Goal: Task Accomplishment & Management: Use online tool/utility

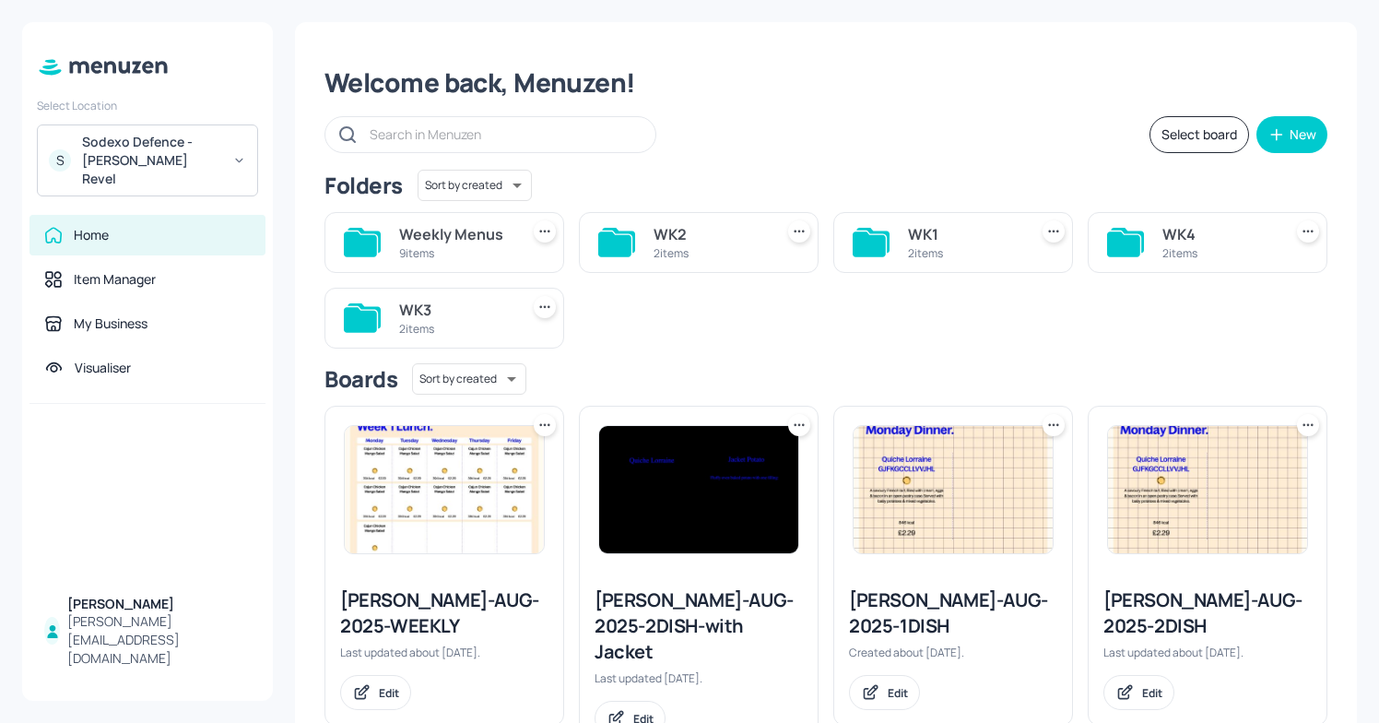
scroll to position [47, 0]
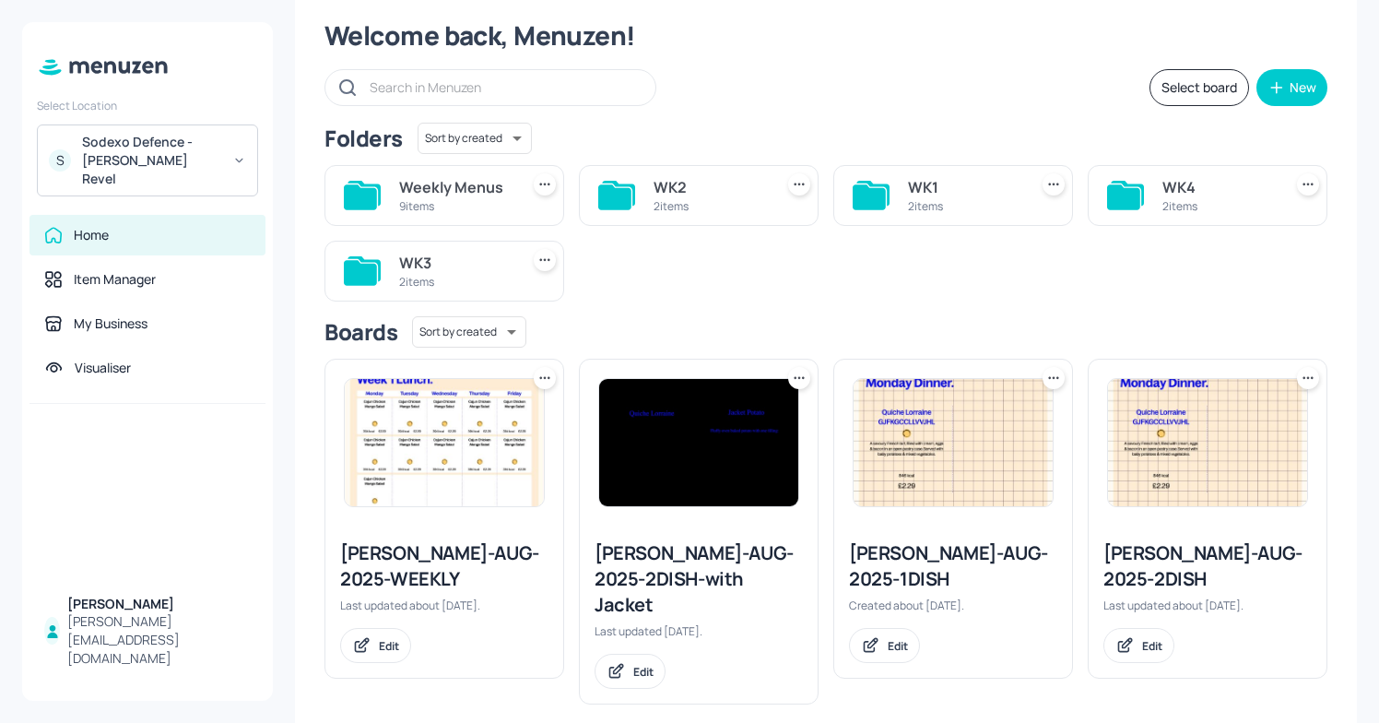
click at [193, 141] on div "Sodexo Defence - Newbold Revel" at bounding box center [151, 160] width 139 height 55
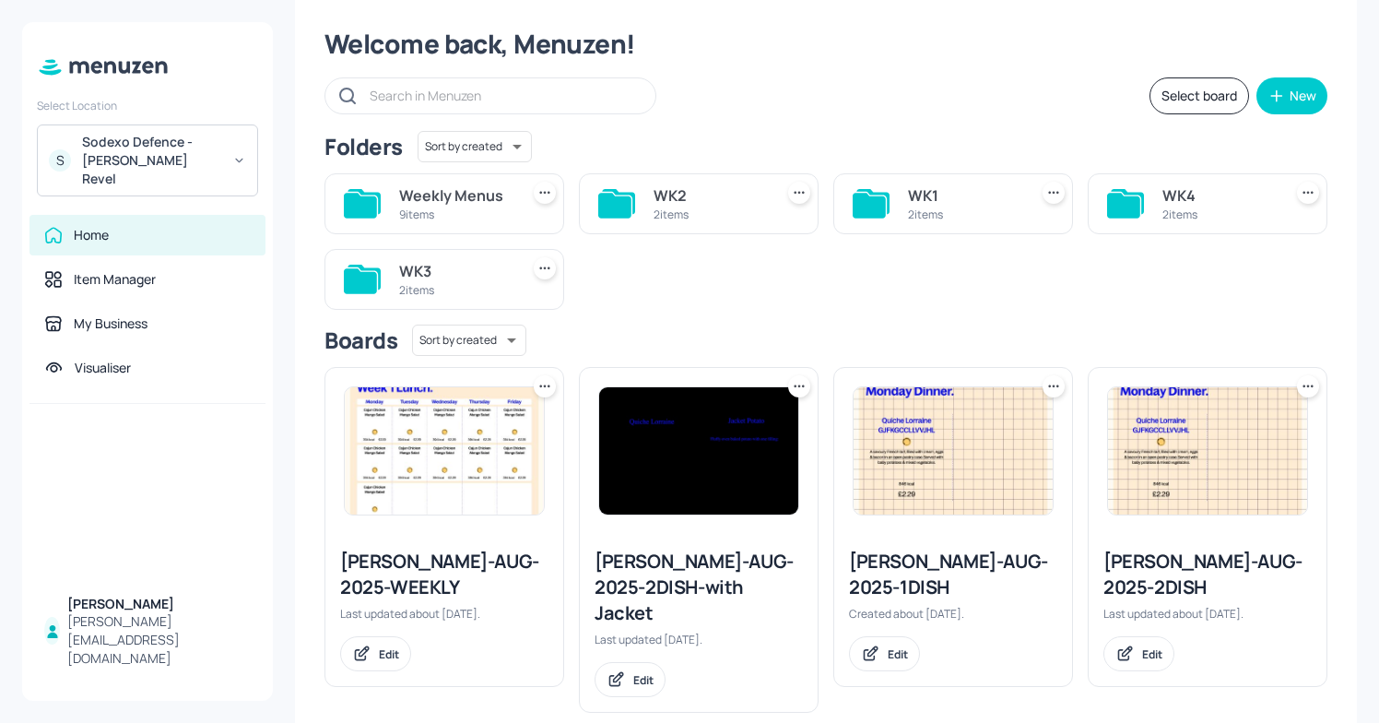
scroll to position [47, 0]
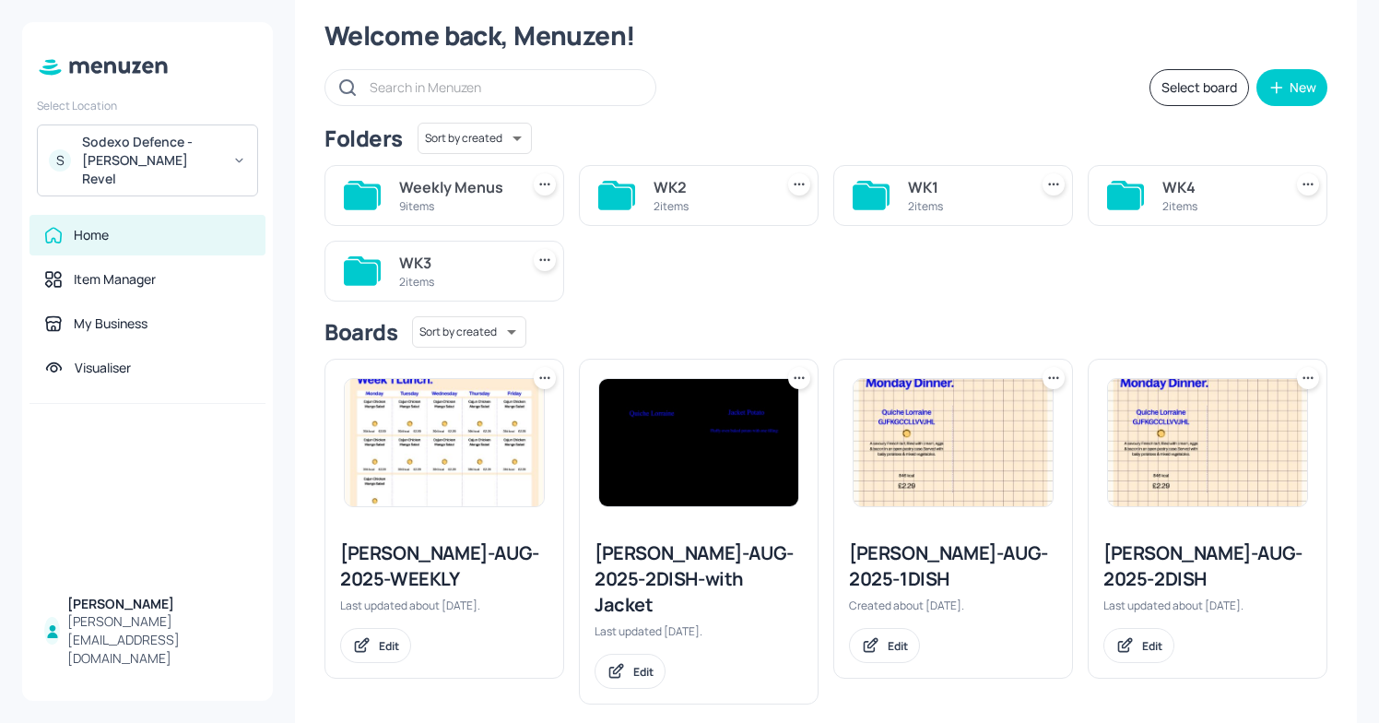
click at [211, 172] on div "S Sodexo Defence - Newbold Revel" at bounding box center [147, 160] width 221 height 72
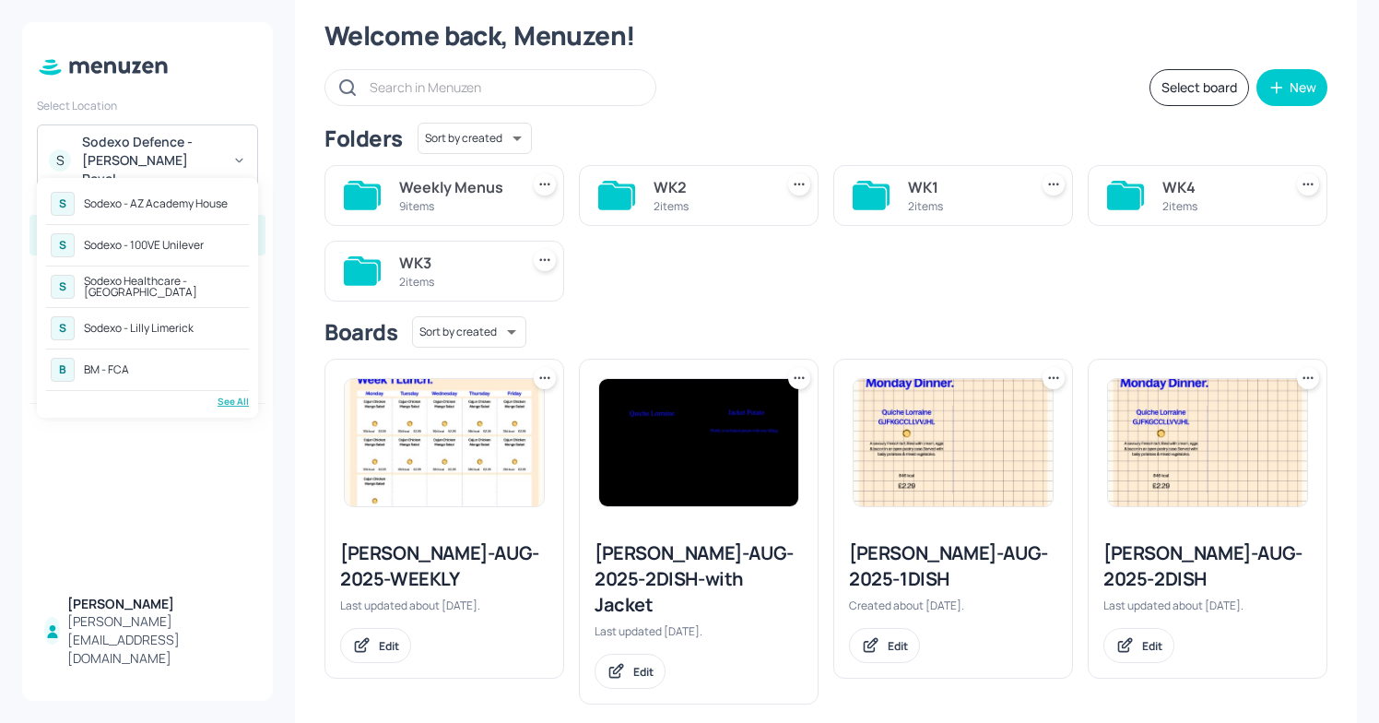
click at [235, 403] on div "See All" at bounding box center [147, 402] width 203 height 14
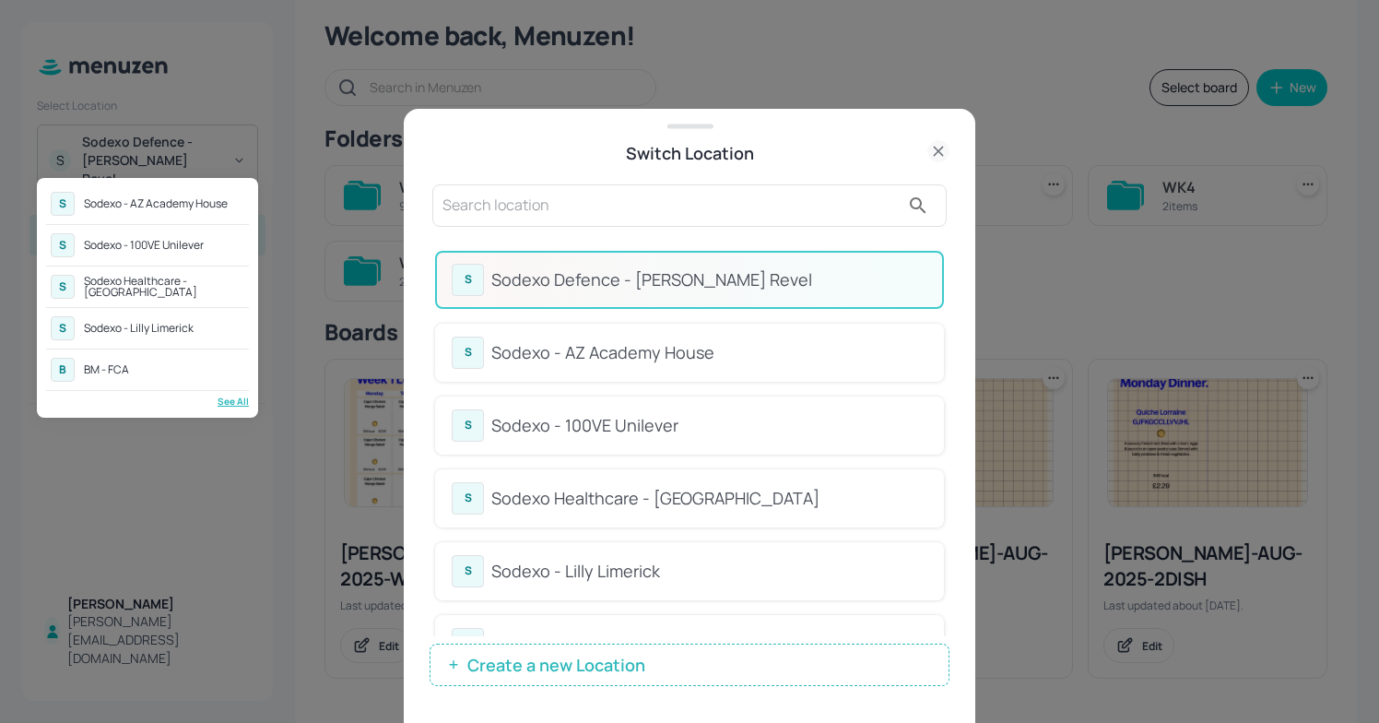
click at [141, 280] on div "Sodexo Healthcare - [GEOGRAPHIC_DATA]" at bounding box center [164, 287] width 160 height 22
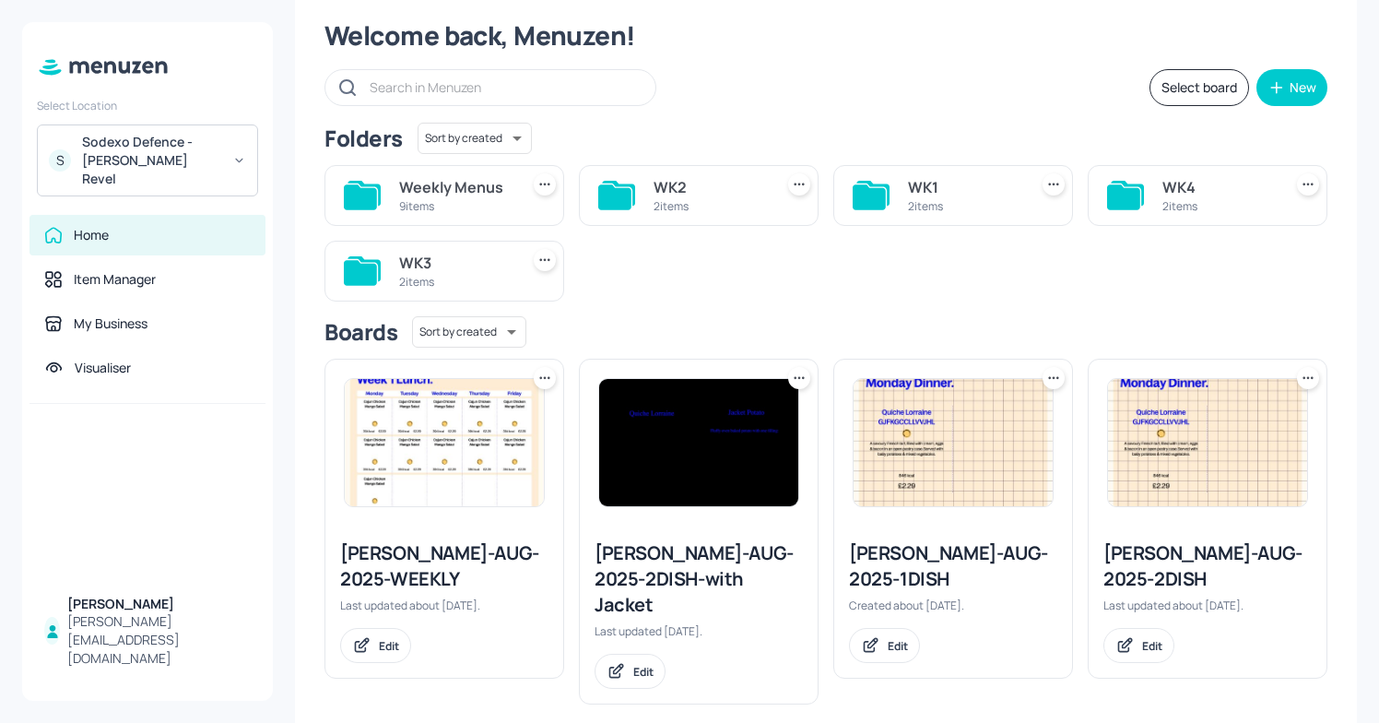
scroll to position [41, 0]
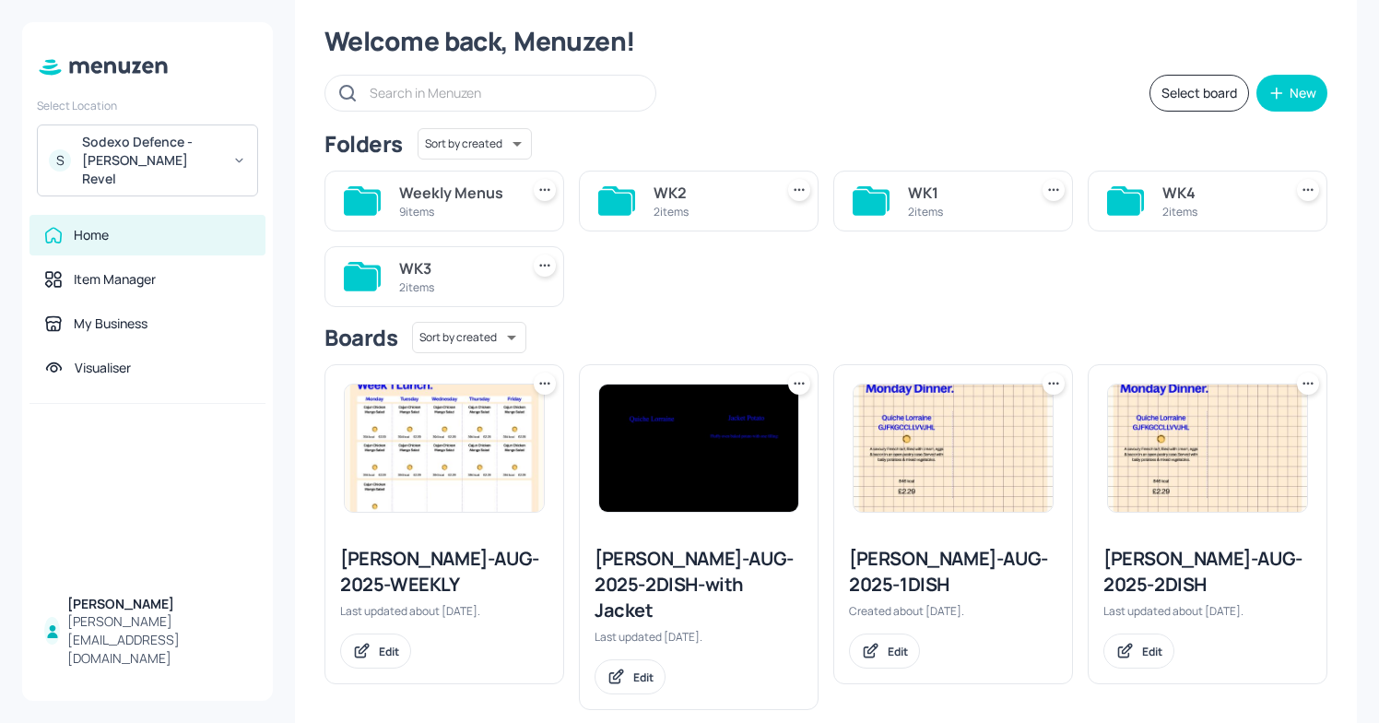
click at [158, 145] on div "Sodexo Defence - [PERSON_NAME] Revel" at bounding box center [151, 160] width 139 height 55
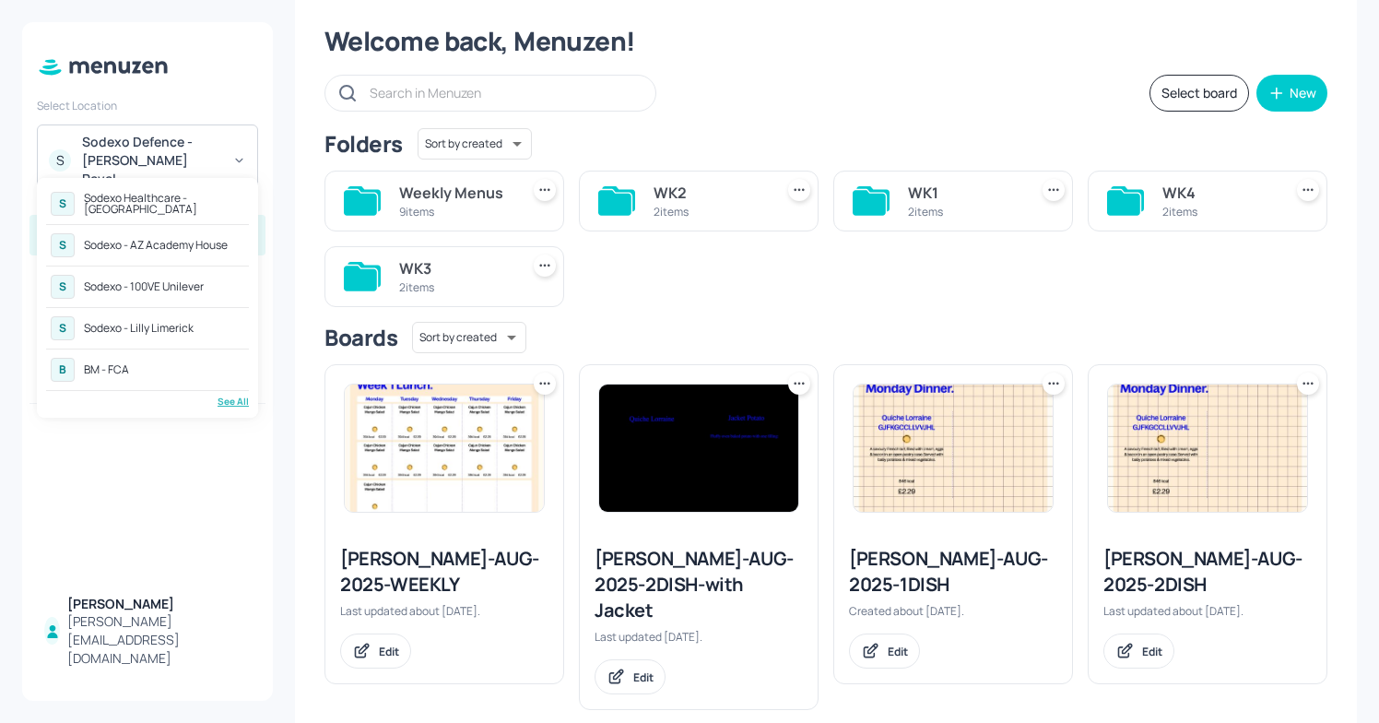
click at [156, 202] on div "Sodexo Healthcare - Stoke Mandeville" at bounding box center [164, 204] width 160 height 22
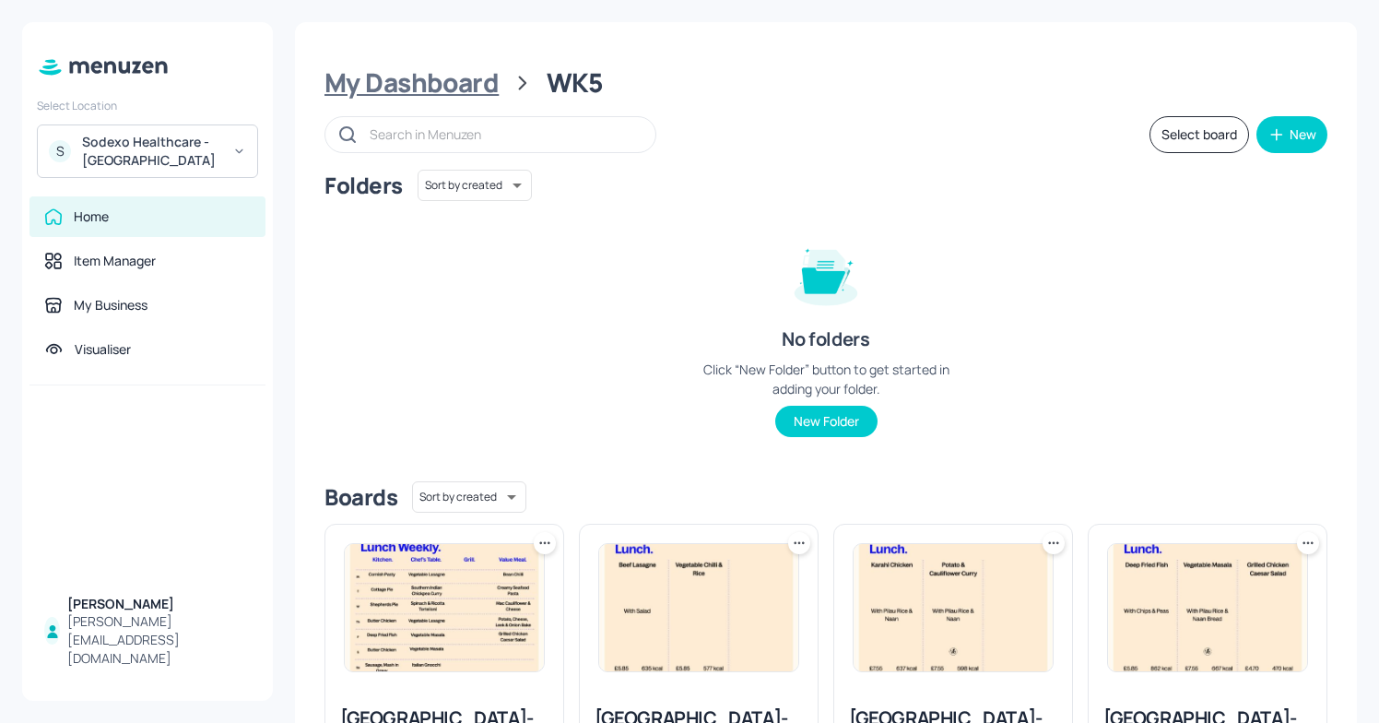
click at [405, 80] on div "My Dashboard" at bounding box center [412, 82] width 174 height 33
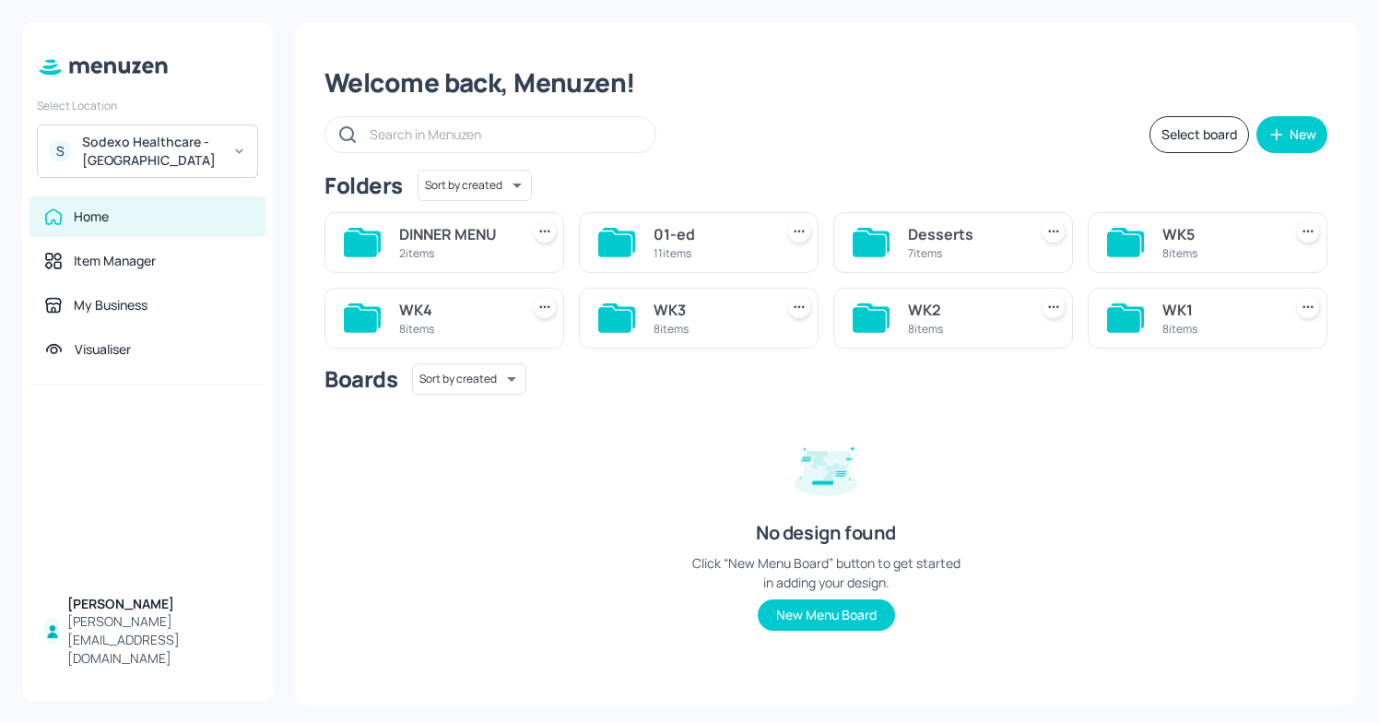
click at [1210, 261] on div "8 items" at bounding box center [1219, 253] width 112 height 16
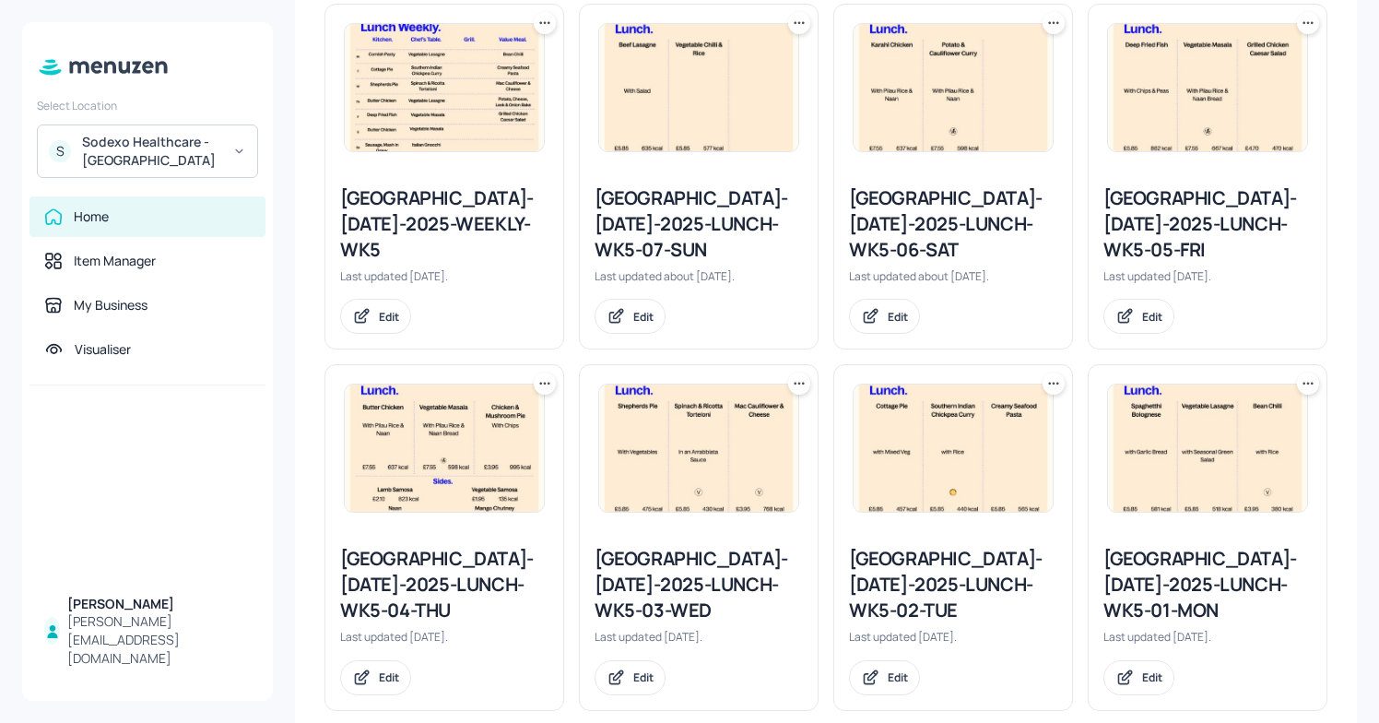
scroll to position [551, 0]
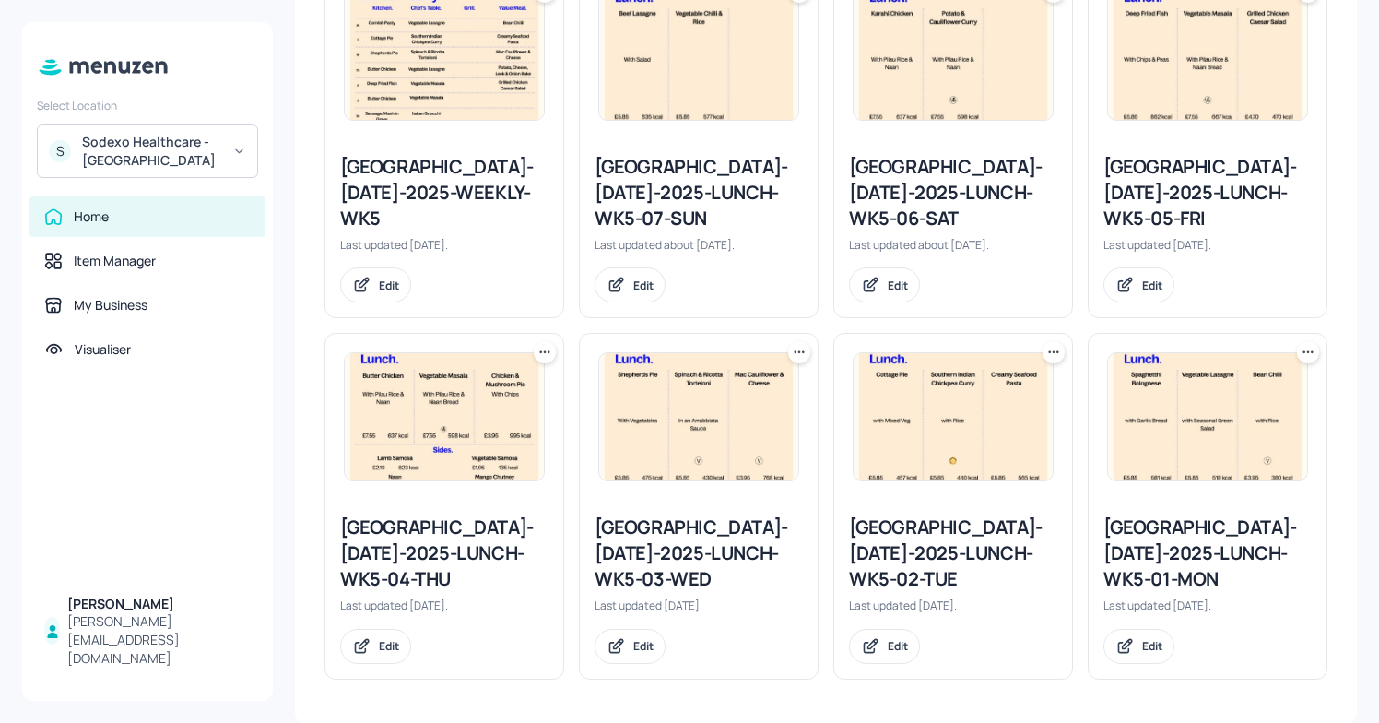
click at [957, 524] on div "[GEOGRAPHIC_DATA]-[DATE]-2025-LUNCH-WK5-02-TUE" at bounding box center [953, 553] width 208 height 77
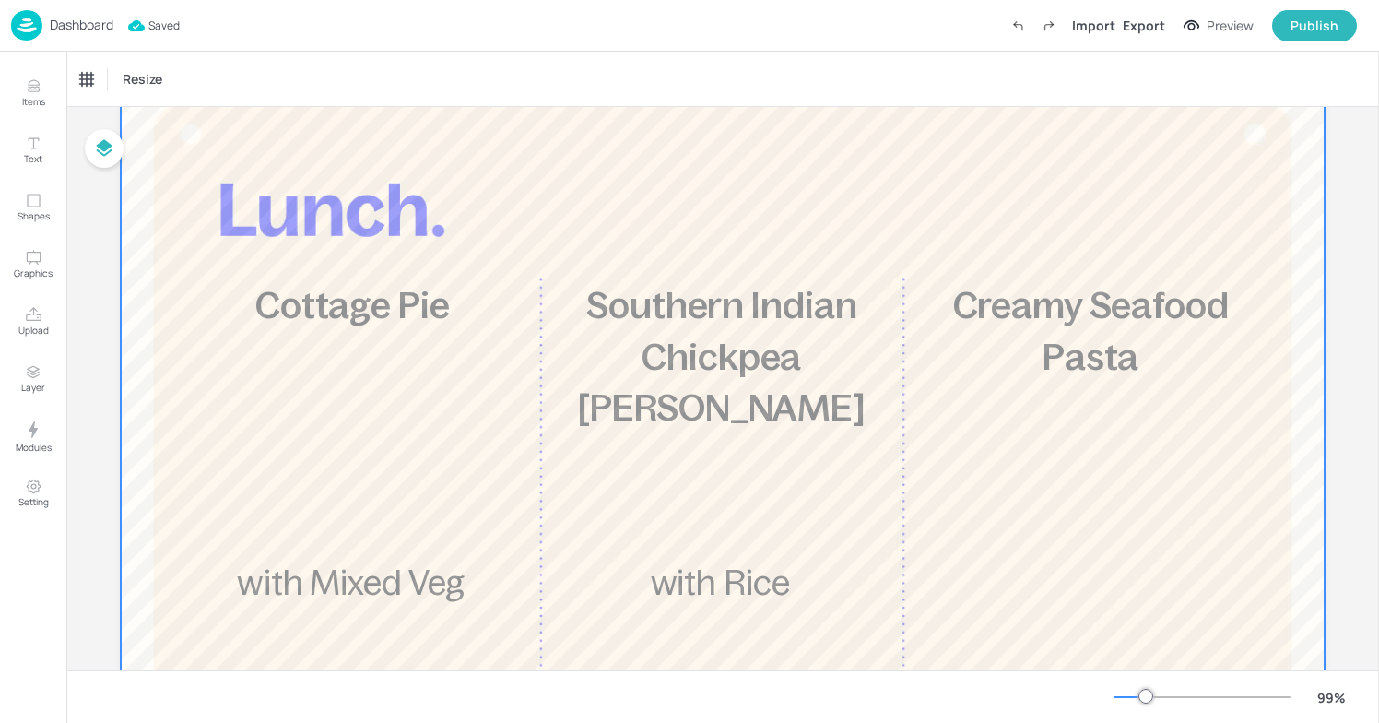
scroll to position [132, 0]
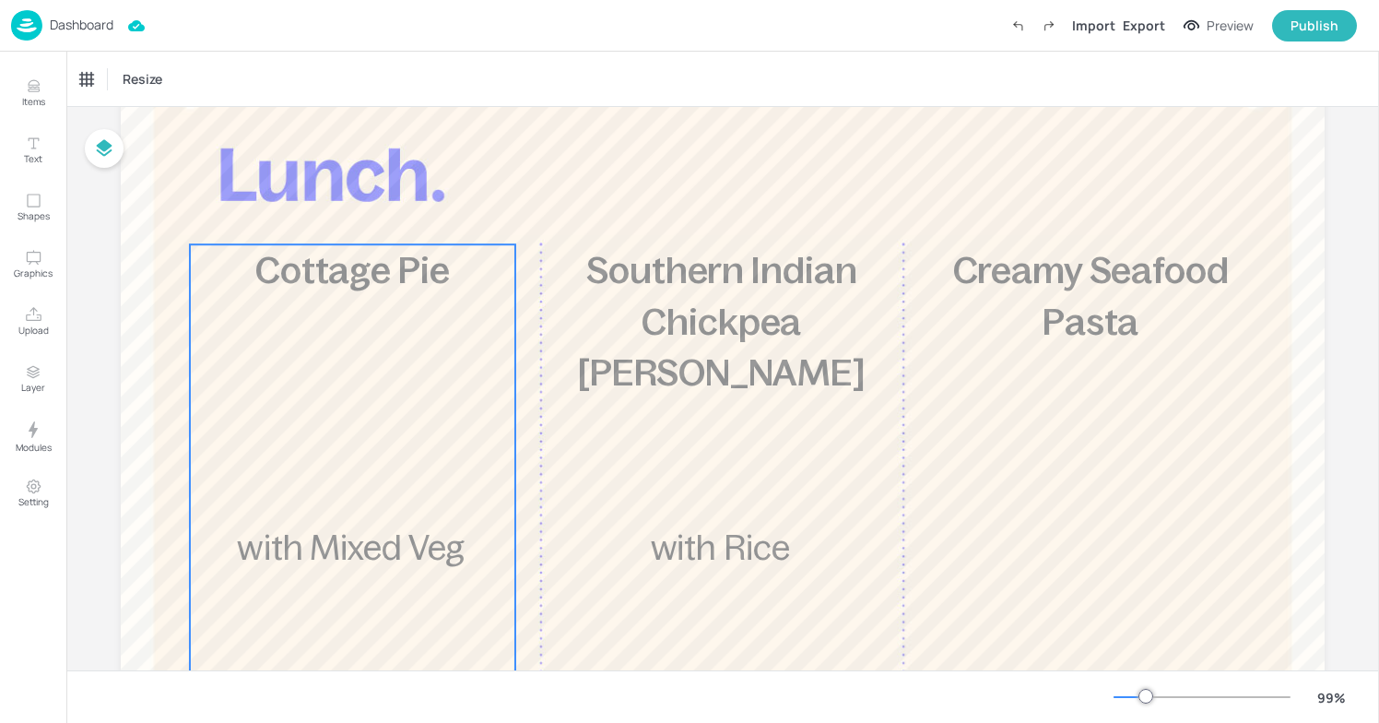
click at [381, 378] on div "£5.85 Cottage Pie with Mixed Veg 457 kcal" at bounding box center [353, 581] width 326 height 674
click at [336, 217] on icon "Edit Item" at bounding box center [340, 213] width 16 height 15
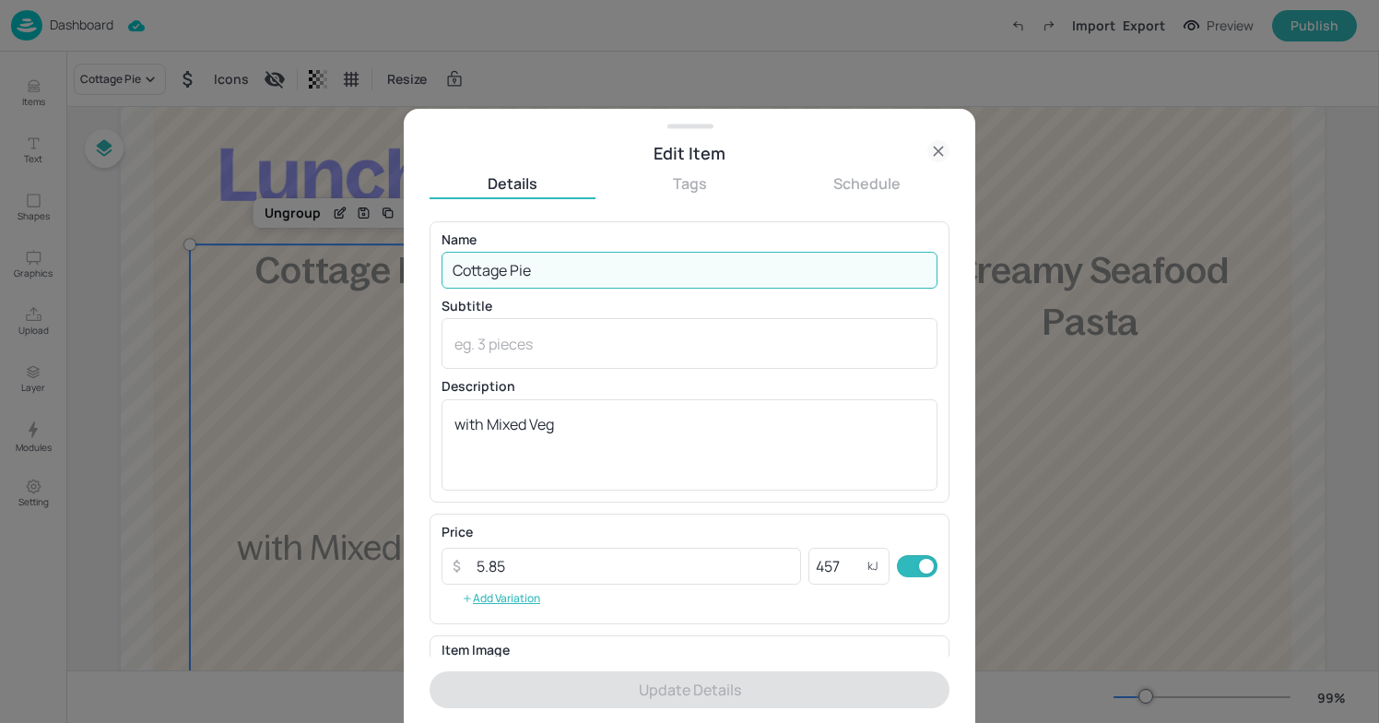
drag, startPoint x: 650, startPoint y: 279, endPoint x: 420, endPoint y: 265, distance: 231.0
click at [420, 265] on div "Edit Item Details Tags Schedule Name Cottage Pie ​ Subtitle x ​ Description wit…" at bounding box center [690, 416] width 572 height 614
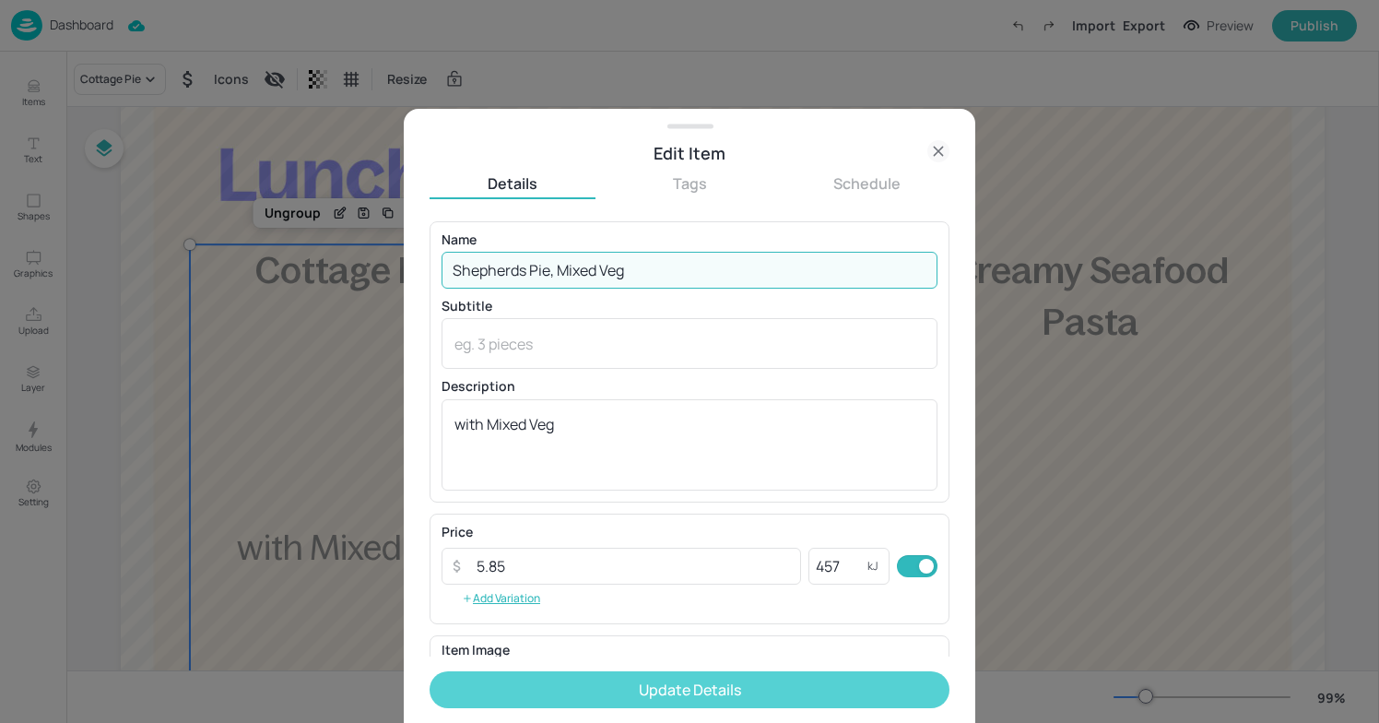
type input "Shepherds Pie, Mixed Veg"
click at [751, 693] on button "Update Details" at bounding box center [690, 689] width 520 height 37
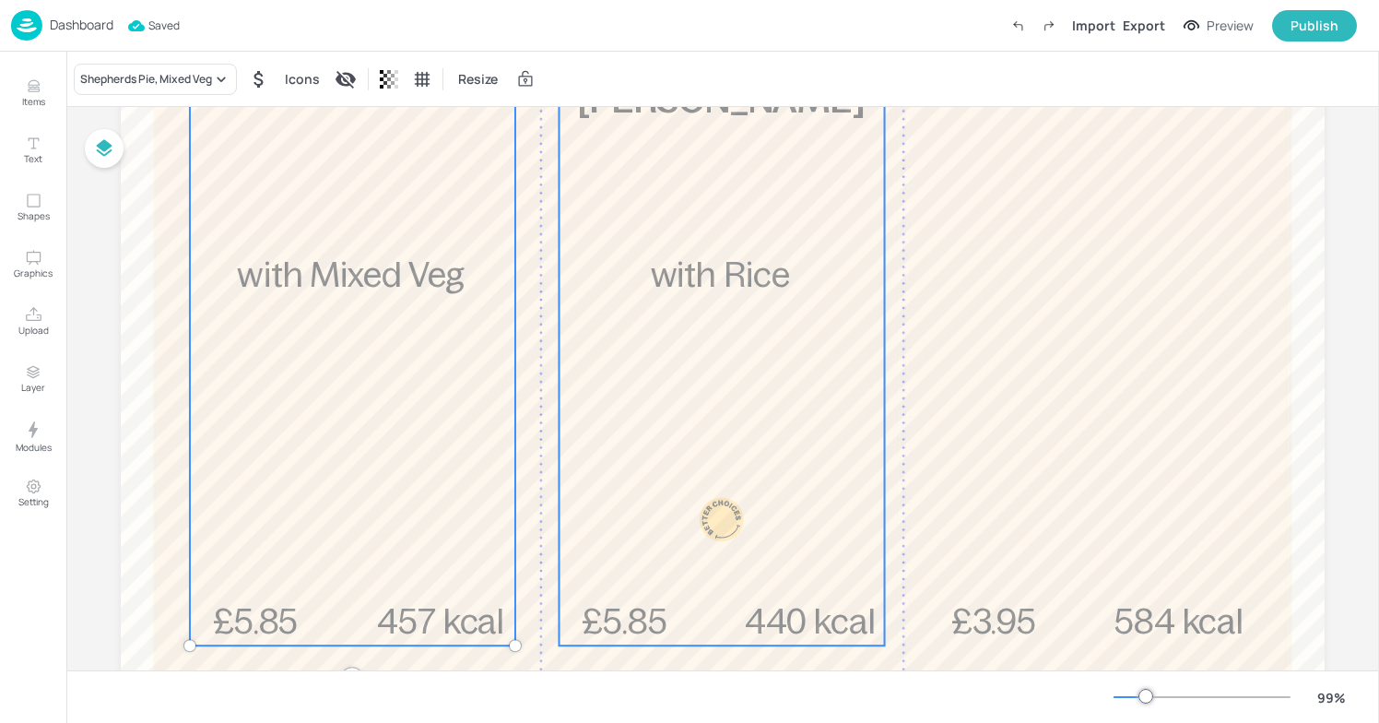
scroll to position [391, 0]
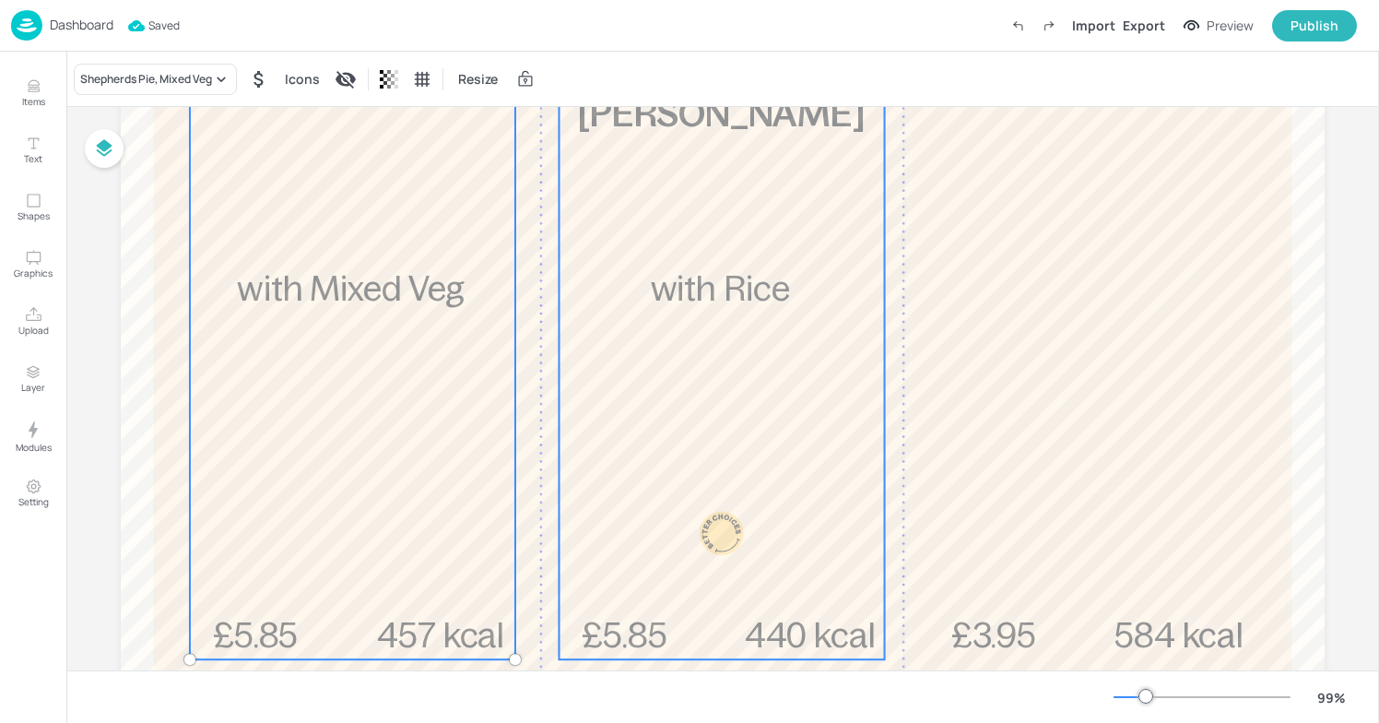
click at [668, 536] on div "£5.85 Southern Indian Chickpea [PERSON_NAME] with [PERSON_NAME] 440 kcal" at bounding box center [723, 322] width 326 height 674
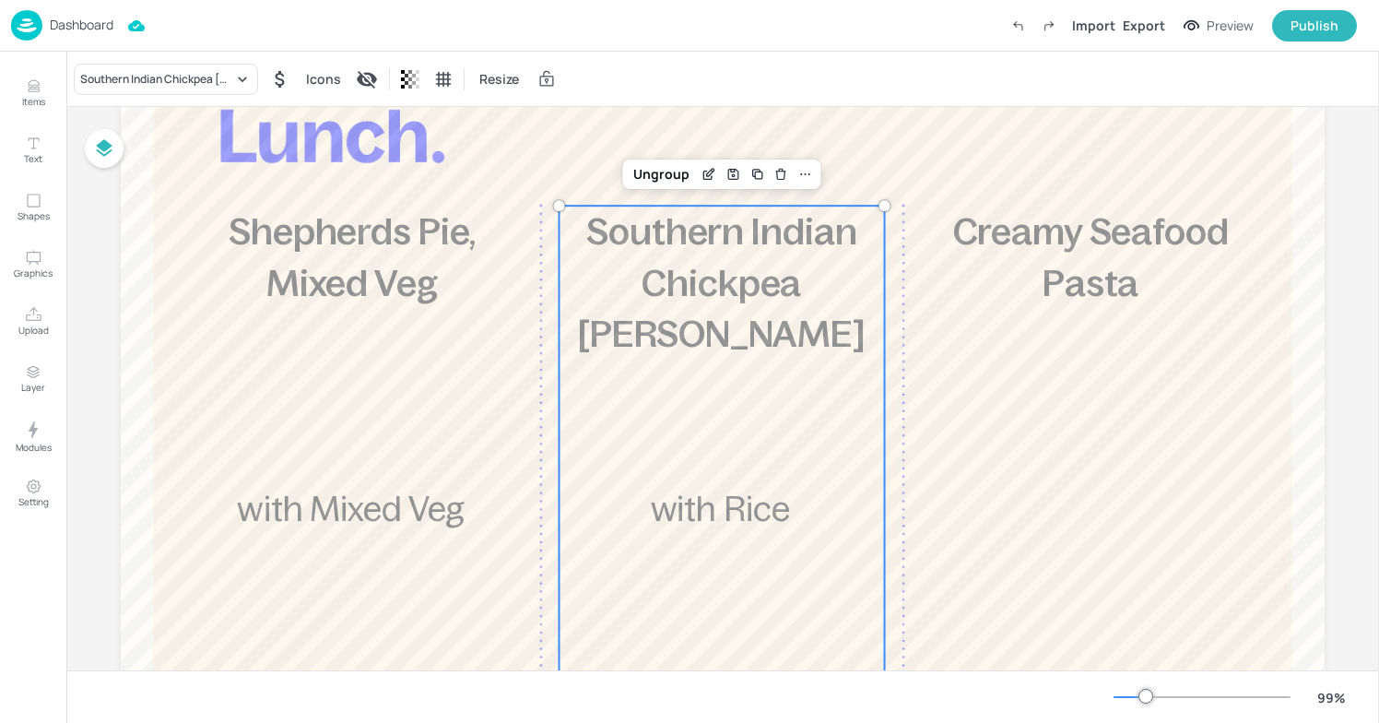
scroll to position [172, 0]
click at [703, 173] on icon "Edit Item" at bounding box center [710, 172] width 16 height 15
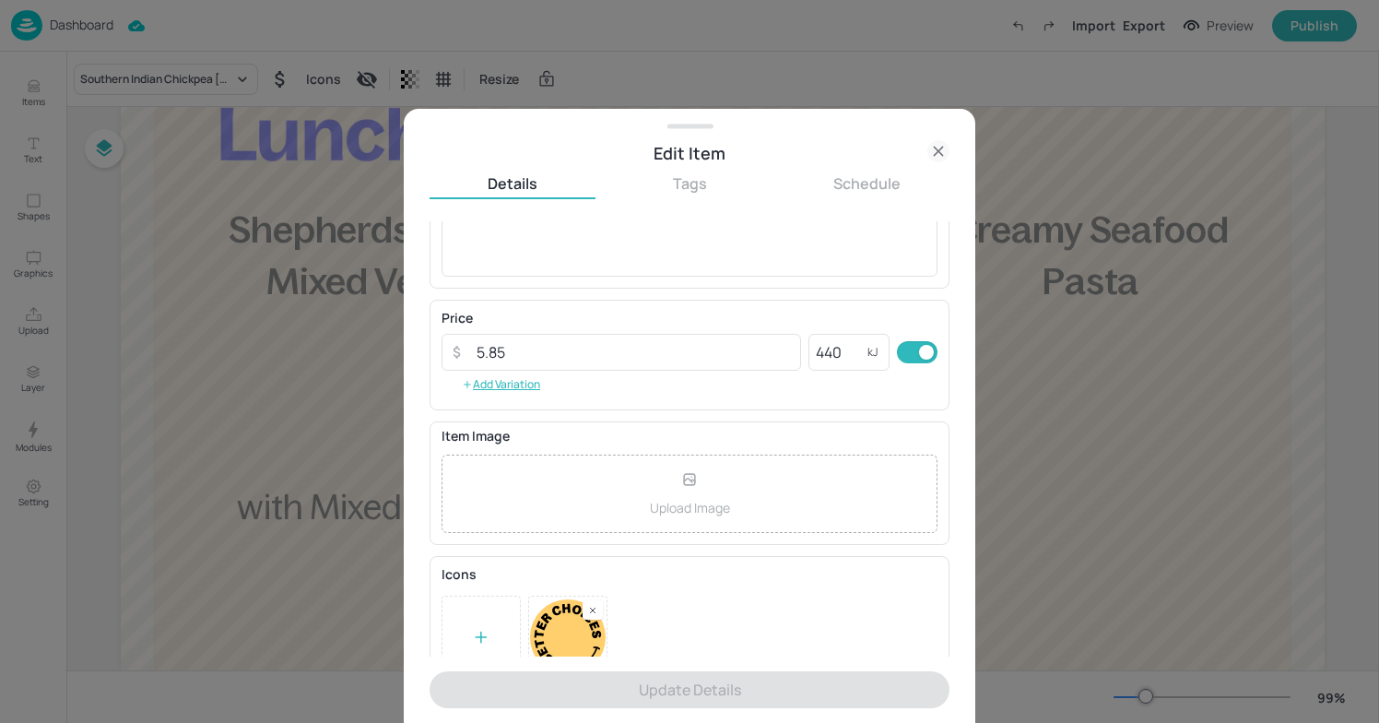
scroll to position [248, 0]
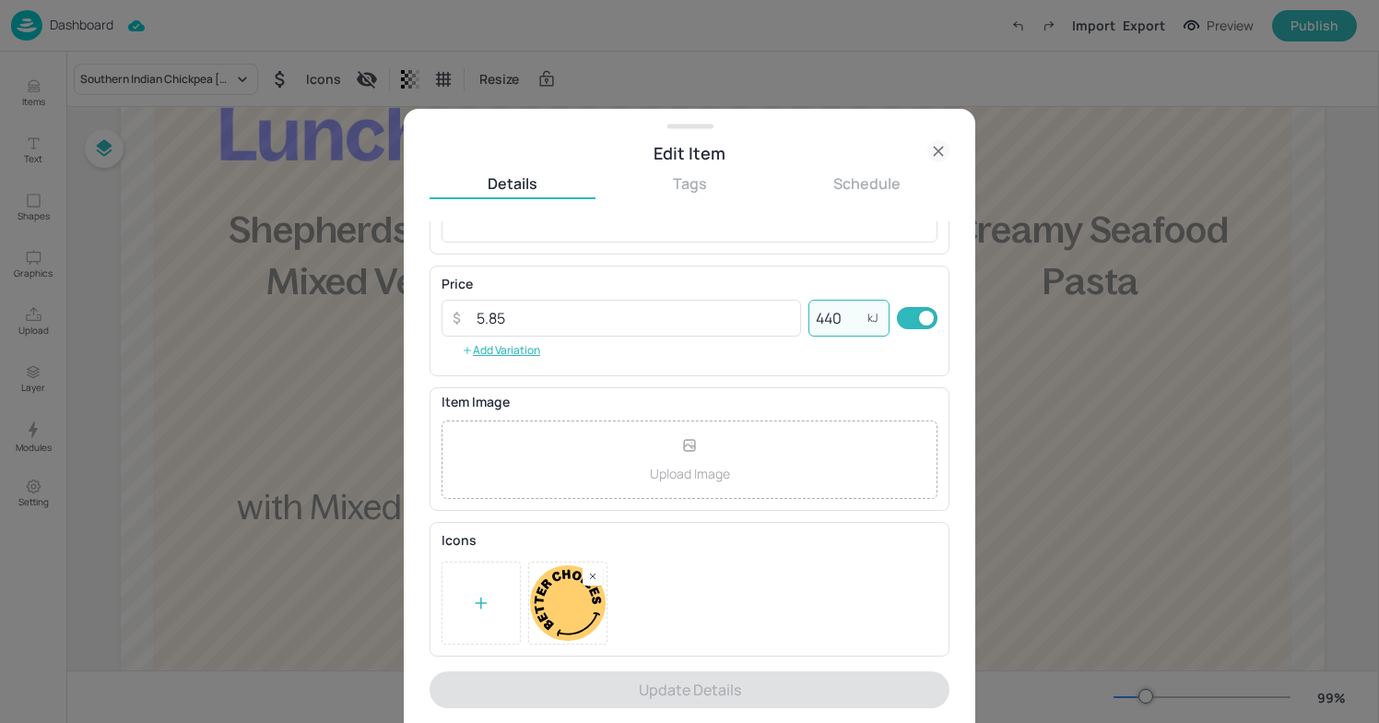
click at [845, 319] on input "440" at bounding box center [838, 318] width 59 height 37
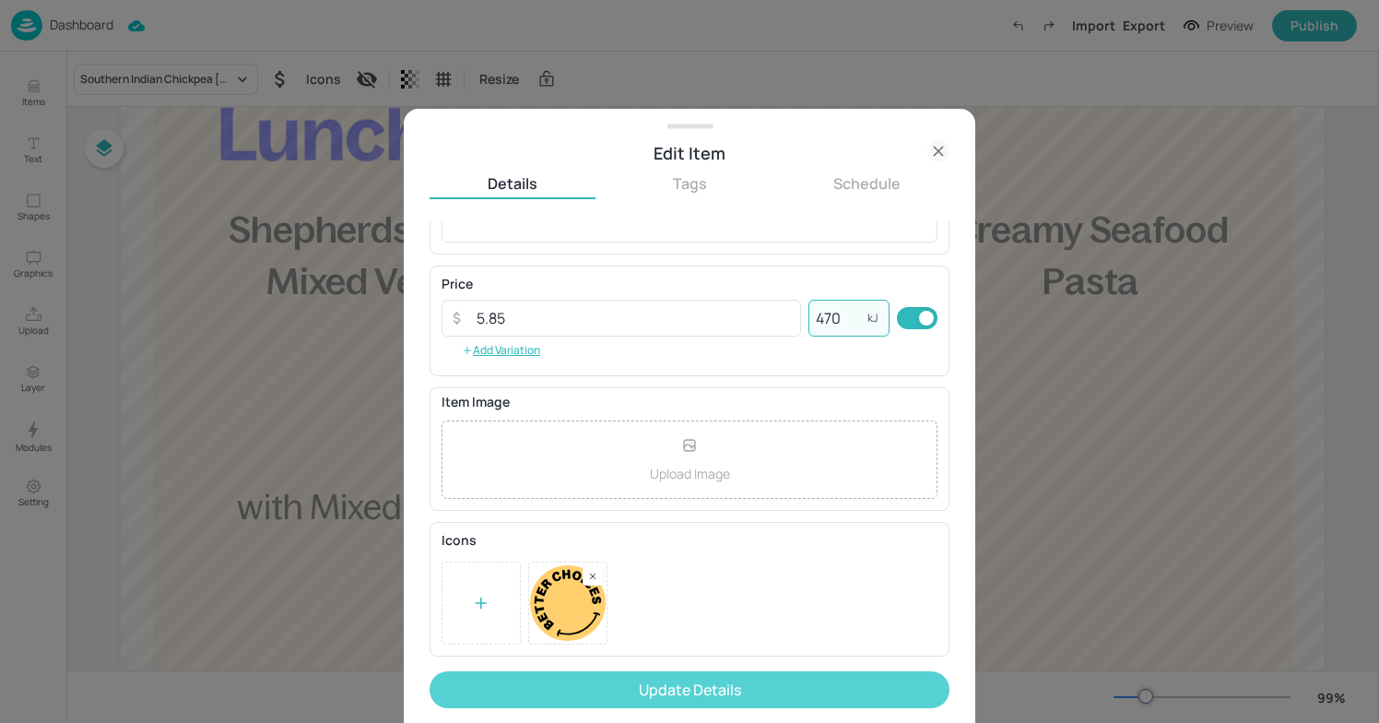
type input "470"
click at [690, 689] on button "Update Details" at bounding box center [690, 689] width 520 height 37
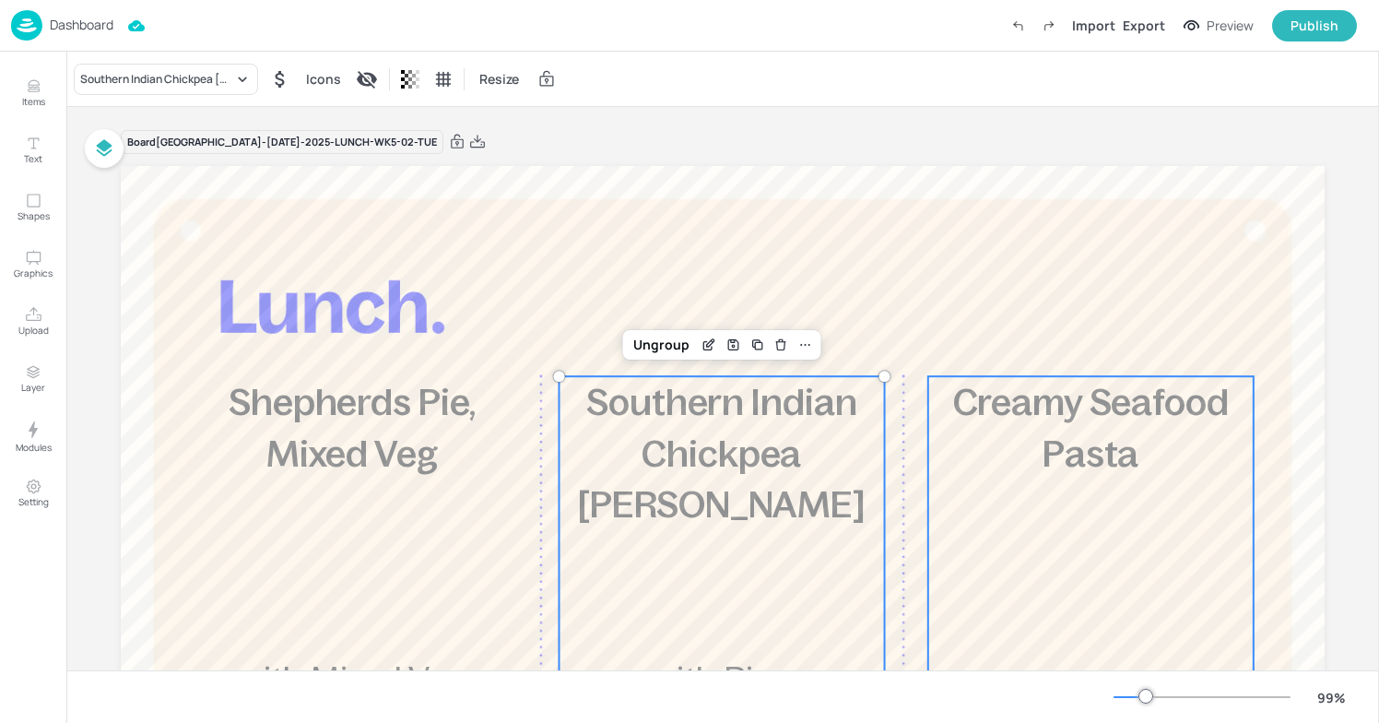
click at [1033, 386] on span "Creamy Seafood Pasta" at bounding box center [1091, 427] width 276 height 91
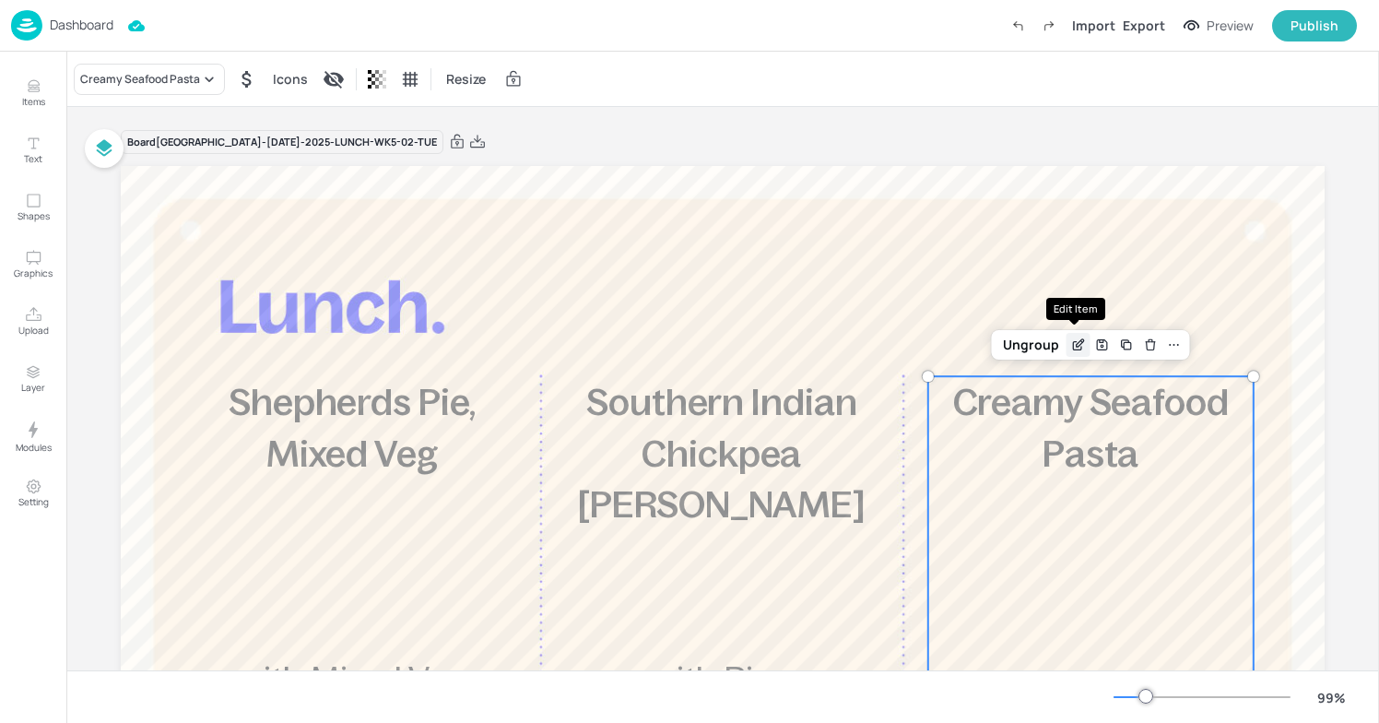
click at [1071, 349] on icon "Edit Item" at bounding box center [1079, 344] width 16 height 15
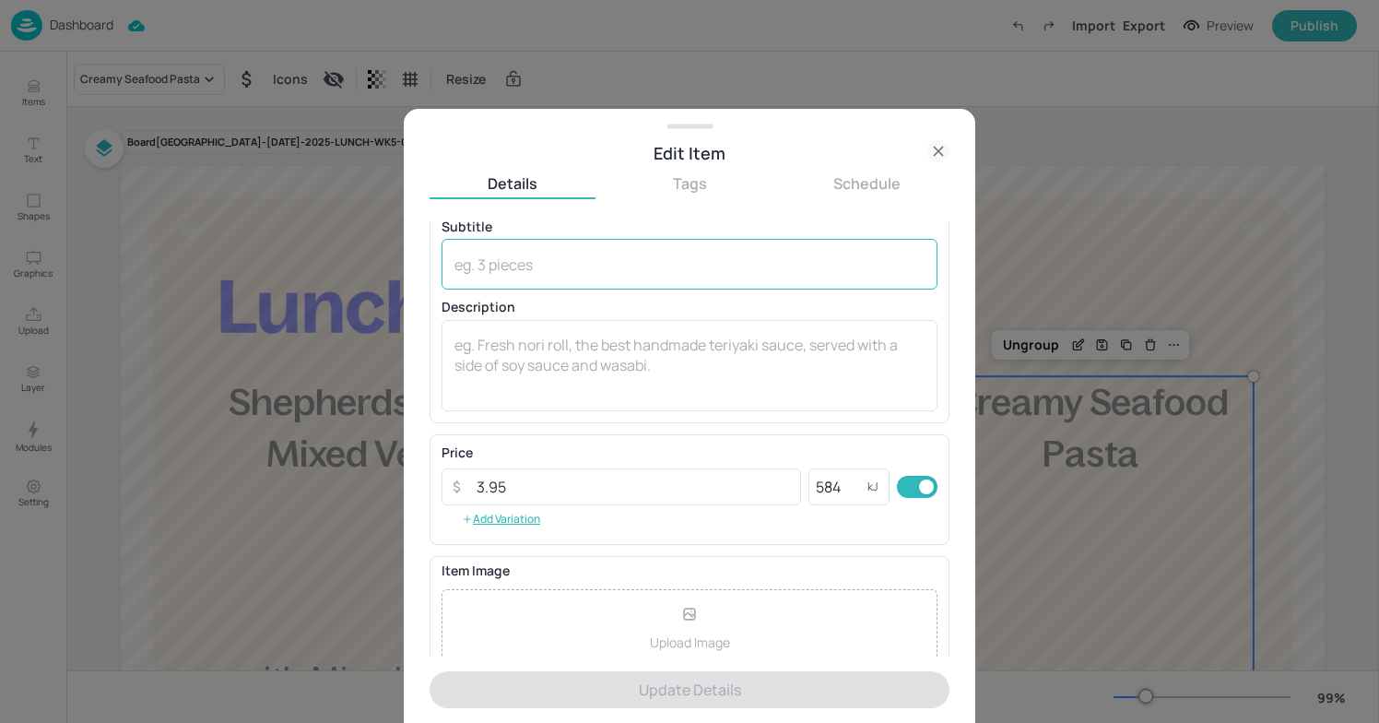
scroll to position [92, 0]
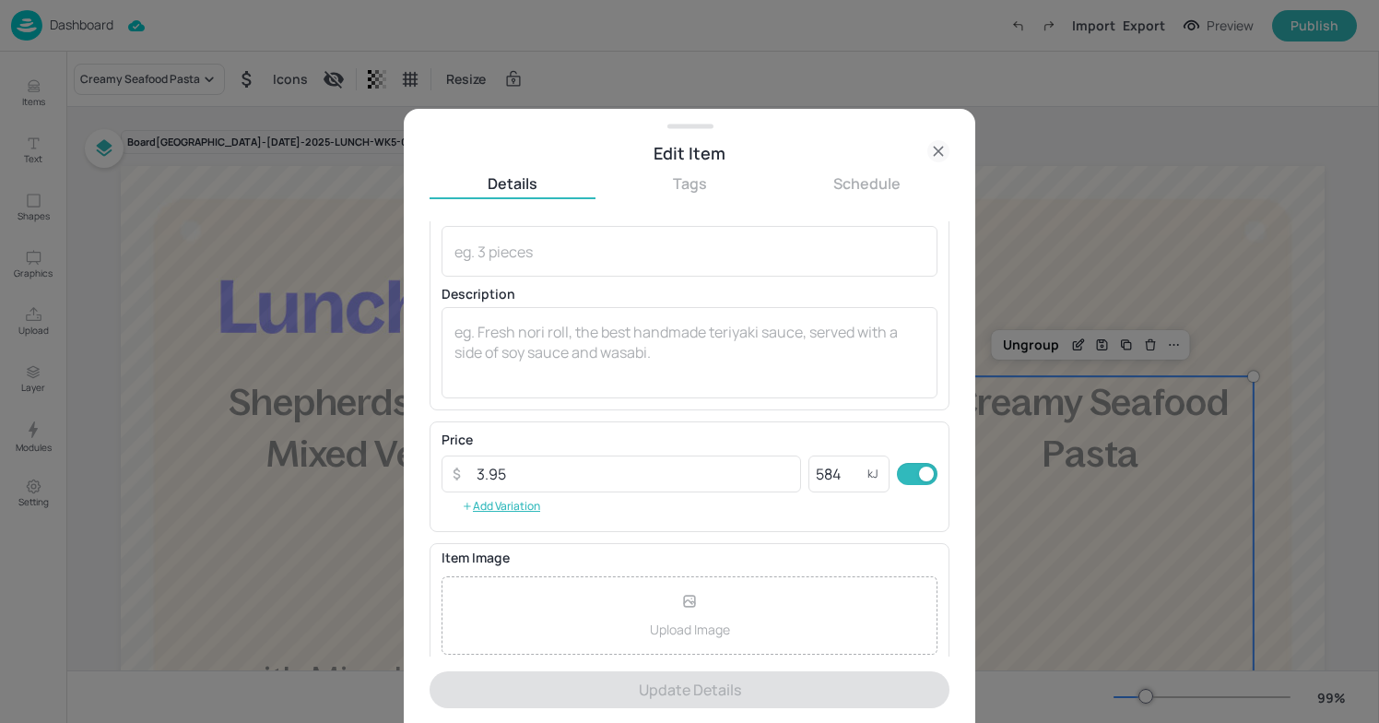
click at [1045, 256] on div at bounding box center [689, 361] width 1379 height 723
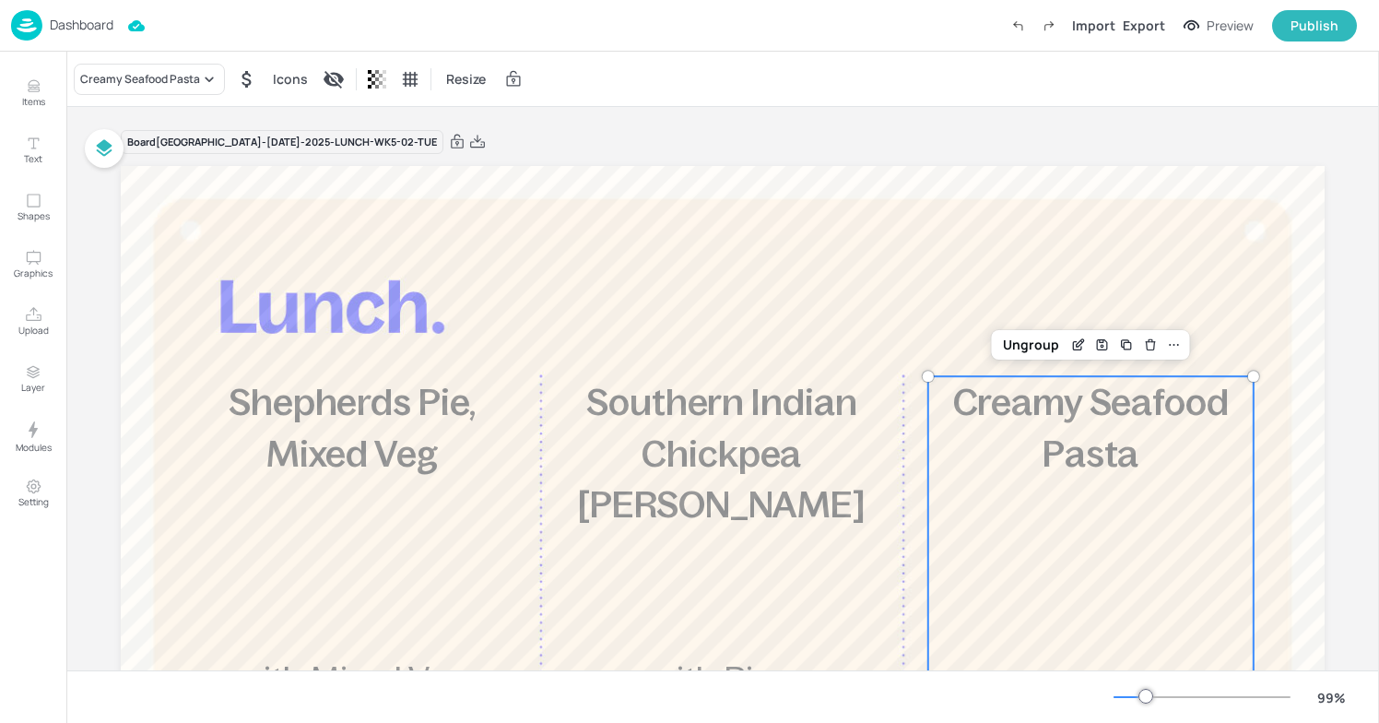
click at [63, 31] on p "Dashboard" at bounding box center [82, 24] width 64 height 13
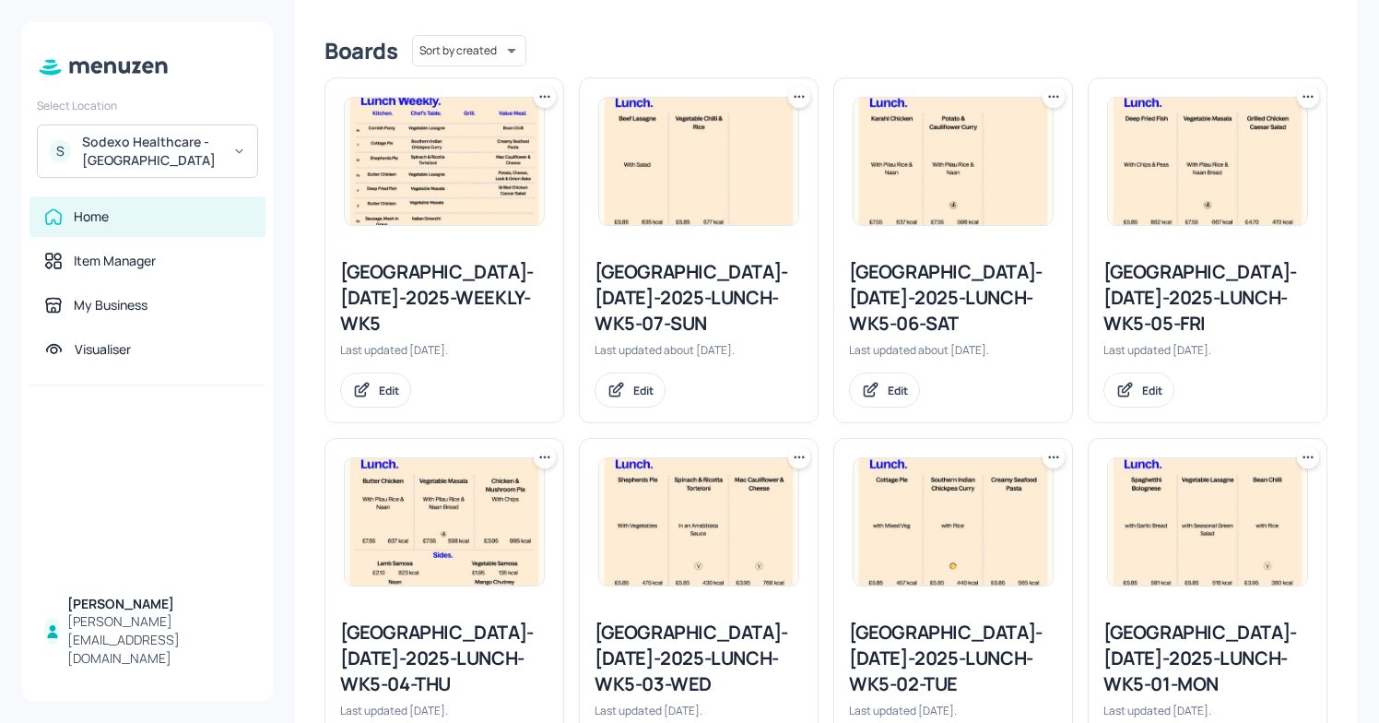
scroll to position [427, 0]
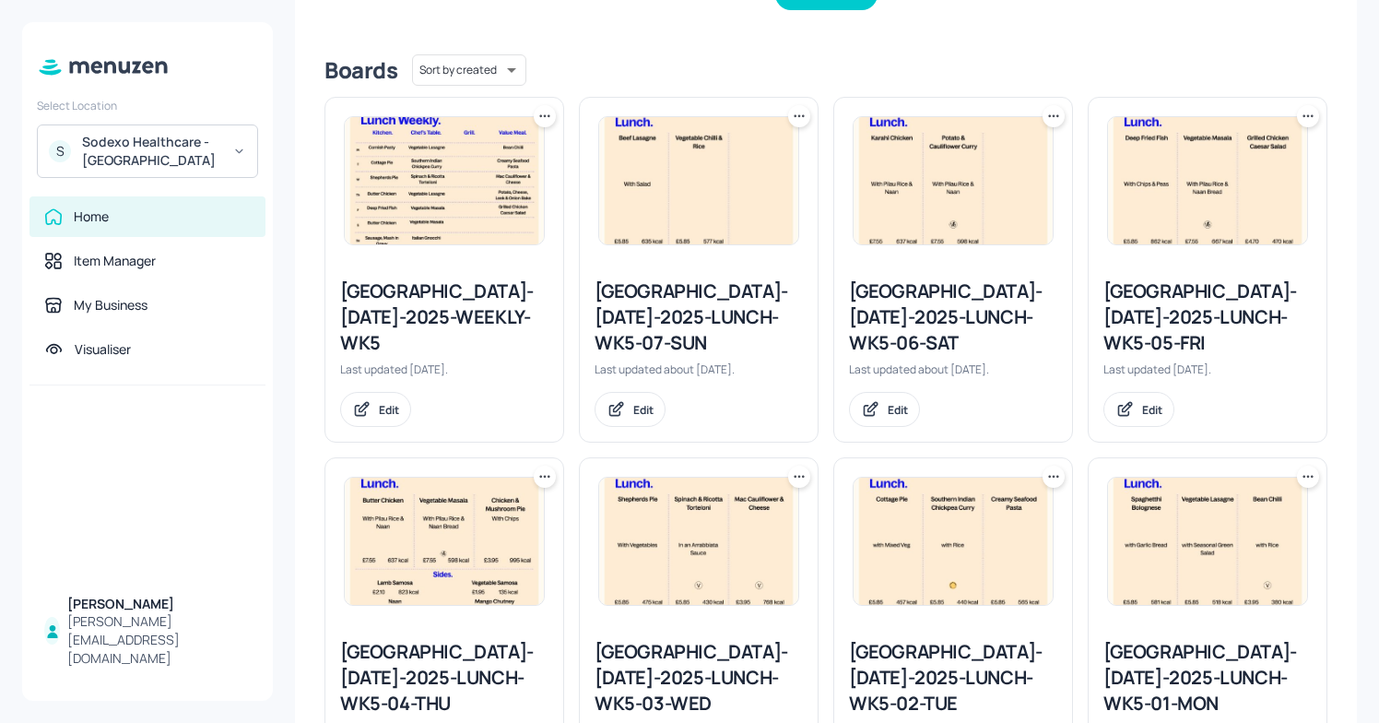
click at [466, 274] on div "[GEOGRAPHIC_DATA]-[DATE]-2025-WEEKLY-WK5 Last updated [DATE]. Edit" at bounding box center [445, 353] width 238 height 178
click at [466, 311] on div "[GEOGRAPHIC_DATA]-[DATE]-2025-WEEKLY-WK5" at bounding box center [444, 316] width 208 height 77
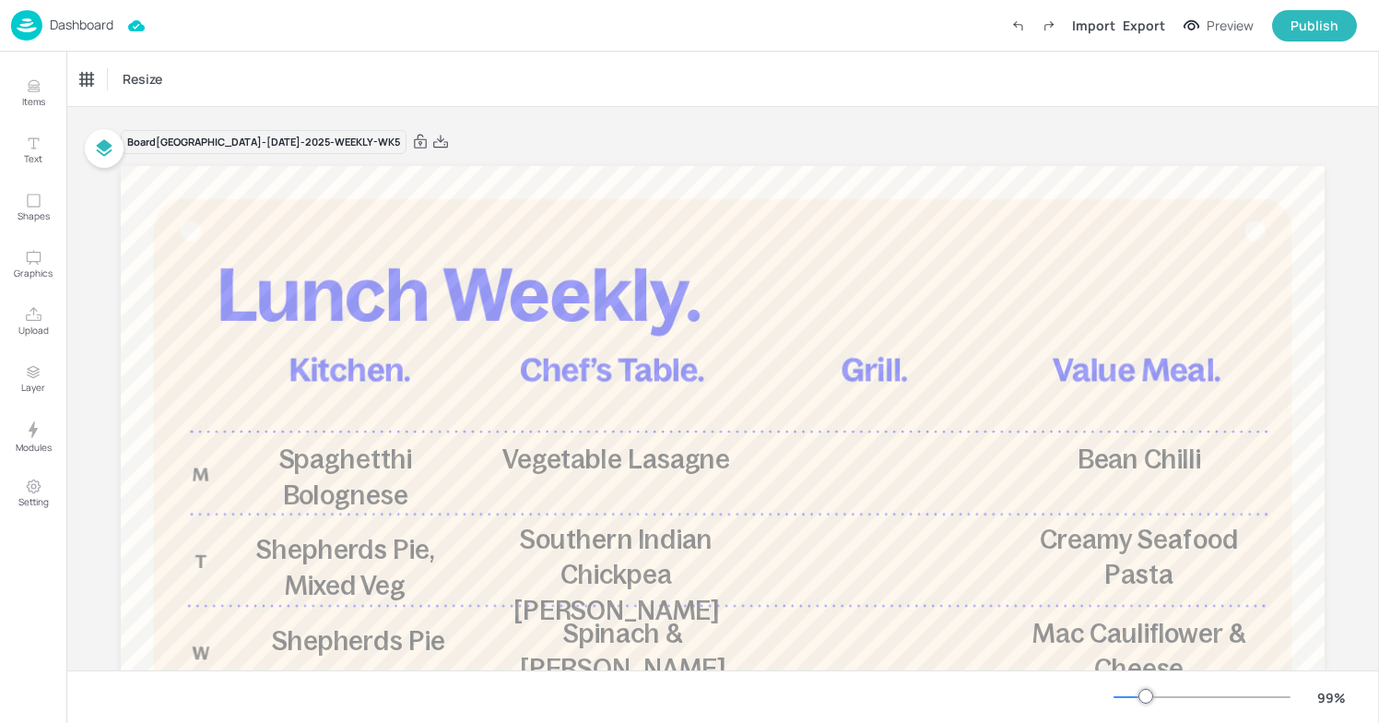
click at [55, 28] on p "Dashboard" at bounding box center [82, 24] width 64 height 13
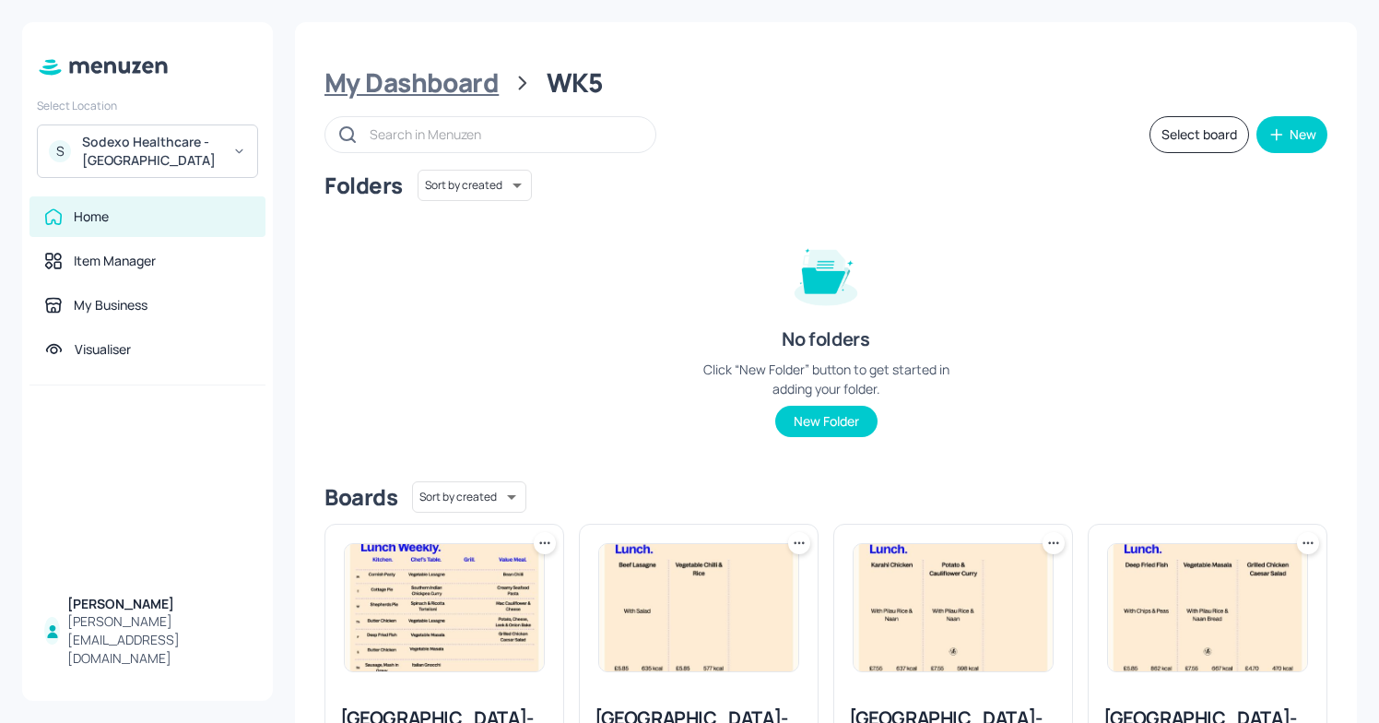
click at [404, 76] on div "My Dashboard" at bounding box center [412, 82] width 174 height 33
